Goal: Task Accomplishment & Management: Use online tool/utility

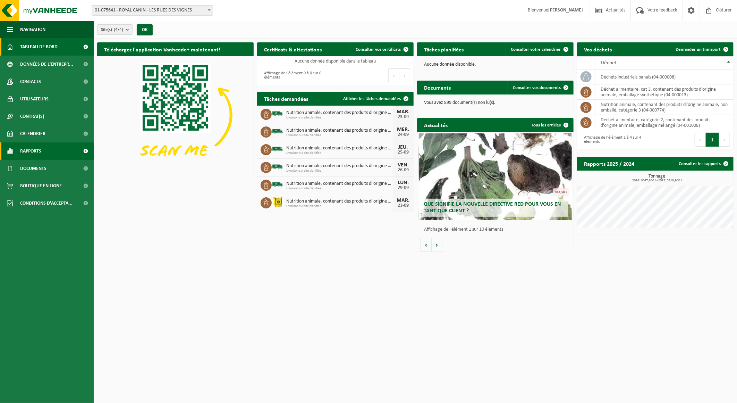
click at [47, 152] on link "Rapports" at bounding box center [47, 150] width 94 height 17
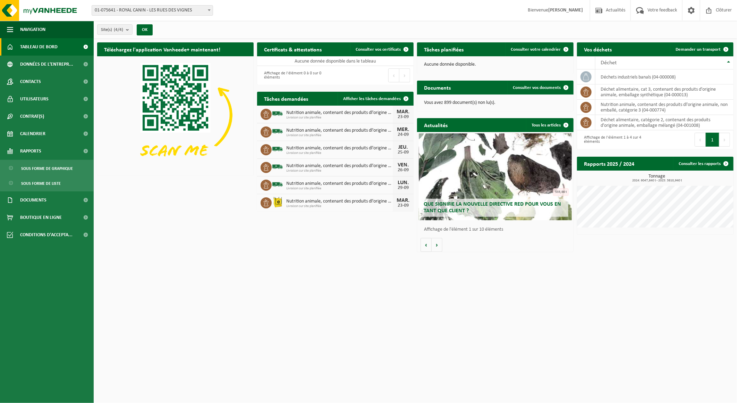
click at [32, 47] on span "Tableau de bord" at bounding box center [38, 46] width 37 height 17
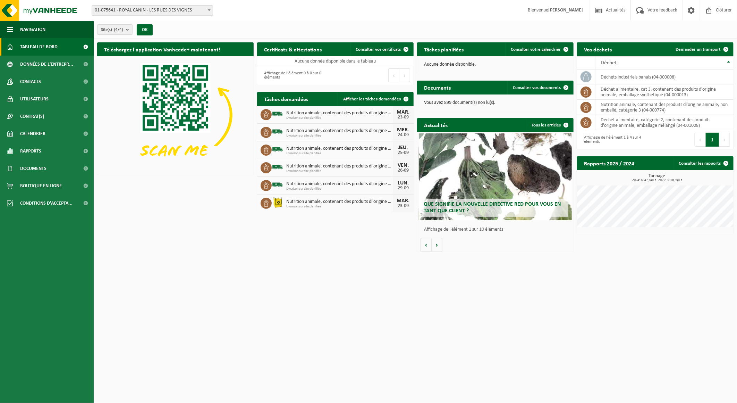
click at [390, 204] on span "Nutrition animale, contenant des produits dl'origine animale, non emballé, caté…" at bounding box center [339, 202] width 107 height 6
click at [324, 201] on span "Nutrition animale, contenant des produits dl'origine animale, non emballé, caté…" at bounding box center [339, 202] width 107 height 6
drag, startPoint x: 324, startPoint y: 201, endPoint x: 286, endPoint y: 201, distance: 38.2
click at [286, 201] on div "Nutrition animale, contenant des produits dl'origine animale, non emballé, caté…" at bounding box center [338, 203] width 110 height 11
click at [376, 99] on span "Afficher les tâches demandées" at bounding box center [372, 99] width 58 height 5
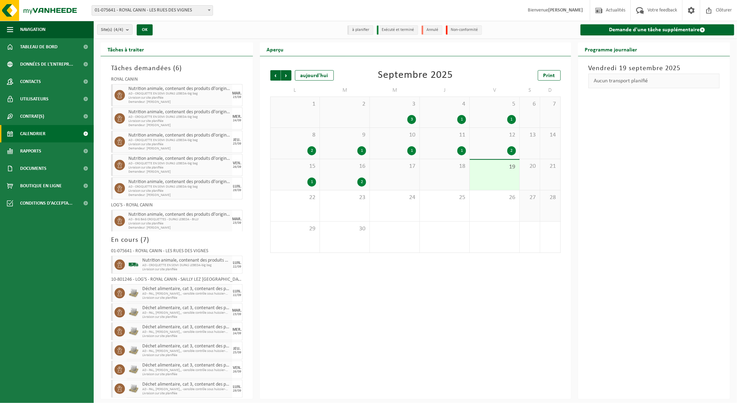
click at [212, 222] on span "Livraison sur site planifiée" at bounding box center [179, 223] width 102 height 4
click at [214, 216] on span "Nutrition animale, contenant des produits dl'origine animale, non emballé, caté…" at bounding box center [179, 215] width 102 height 6
click at [353, 210] on div "23" at bounding box center [345, 205] width 50 height 31
click at [358, 211] on div "23" at bounding box center [345, 205] width 50 height 31
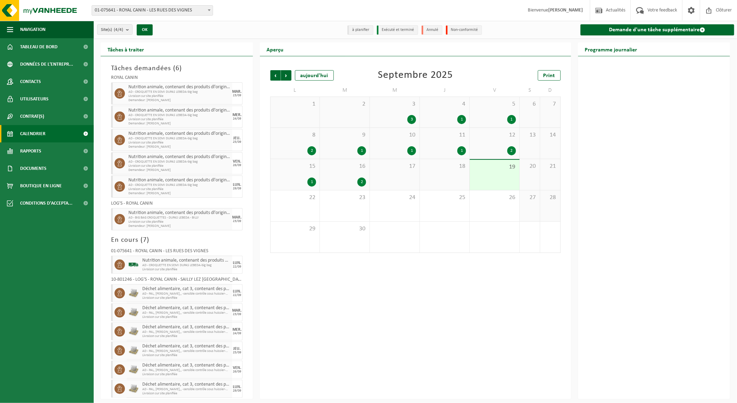
click at [151, 221] on span "Livraison sur site planifiée" at bounding box center [179, 222] width 102 height 4
click at [210, 220] on span "Livraison sur site planifiée" at bounding box center [179, 222] width 102 height 4
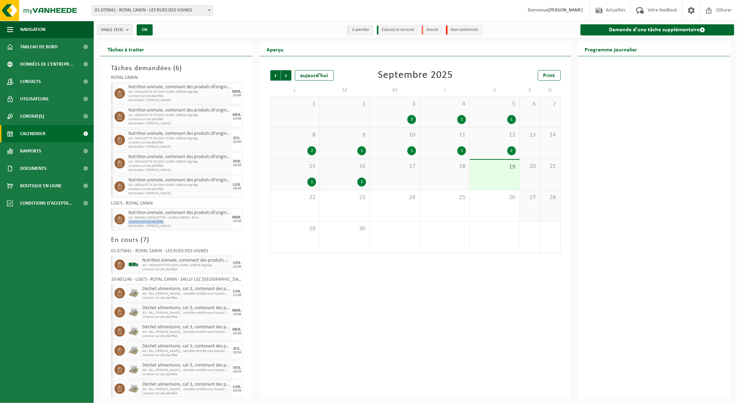
click at [210, 220] on span "Livraison sur site planifiée" at bounding box center [179, 222] width 102 height 4
drag, startPoint x: 210, startPoint y: 219, endPoint x: 205, endPoint y: 214, distance: 6.9
drag, startPoint x: 205, startPoint y: 214, endPoint x: 199, endPoint y: 211, distance: 6.8
drag, startPoint x: 199, startPoint y: 211, endPoint x: 169, endPoint y: 206, distance: 30.5
drag, startPoint x: 169, startPoint y: 206, endPoint x: 151, endPoint y: 211, distance: 17.8
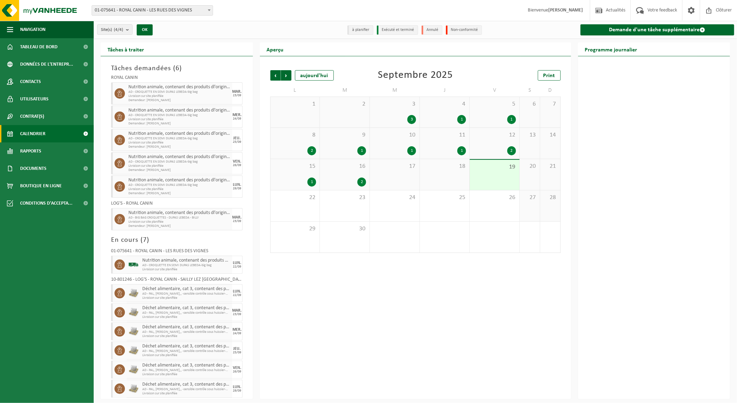
drag, startPoint x: 151, startPoint y: 211, endPoint x: 146, endPoint y: 214, distance: 6.1
drag, startPoint x: 146, startPoint y: 214, endPoint x: 412, endPoint y: 269, distance: 271.9
click at [412, 269] on div "Précédent Suivant aujourd'hui Septembre 2025 Print L M M J V S D 1 2 3 3 4 1 5 …" at bounding box center [415, 227] width 311 height 343
drag, startPoint x: 239, startPoint y: 310, endPoint x: 292, endPoint y: 334, distance: 57.8
click at [292, 334] on div "Précédent Suivant aujourd'hui Septembre 2025 Print L M M J V S D 1 2 3 3 4 1 5 …" at bounding box center [415, 227] width 311 height 343
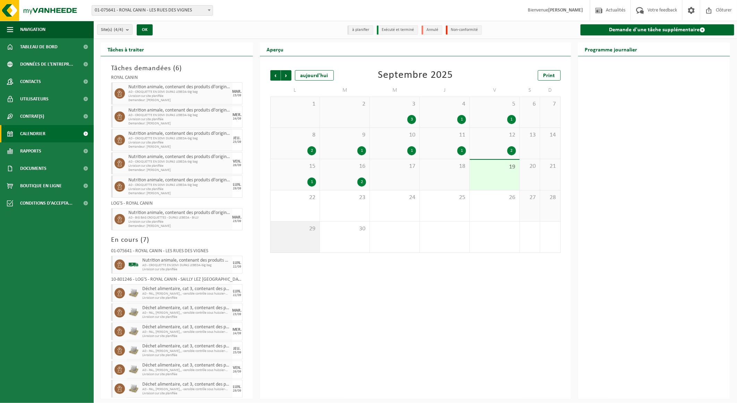
click at [271, 240] on div "29" at bounding box center [295, 236] width 49 height 31
